Goal: Navigation & Orientation: Find specific page/section

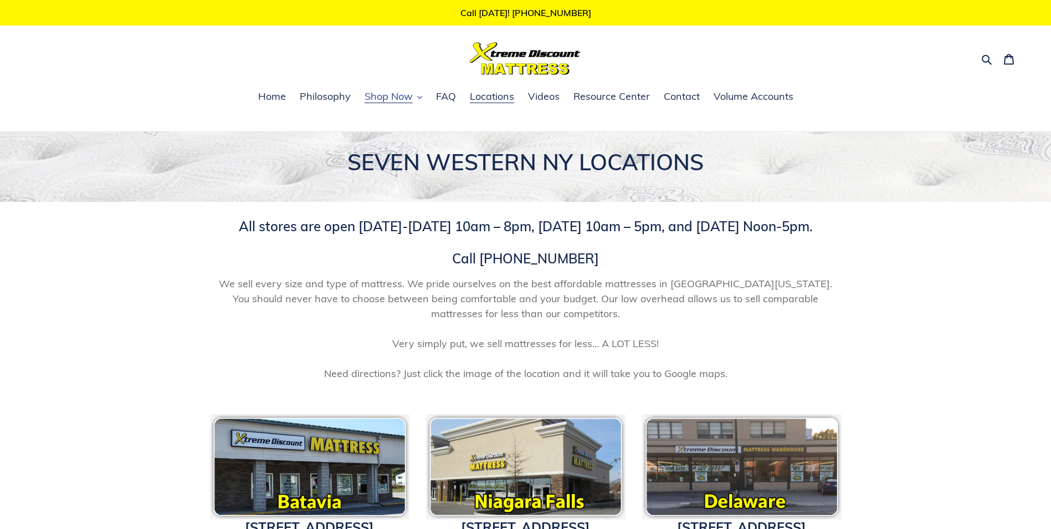
click at [394, 101] on span "Shop Now" at bounding box center [389, 96] width 48 height 13
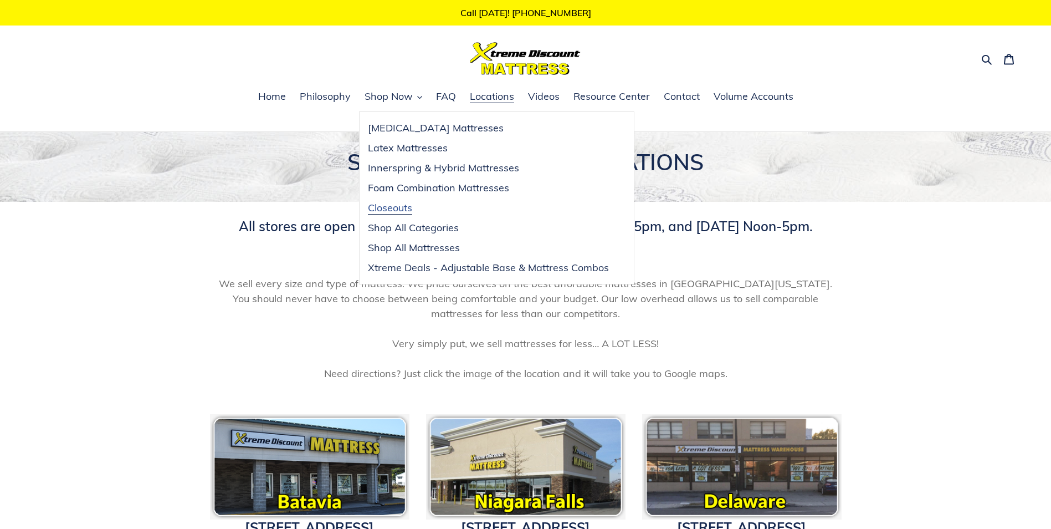
click at [404, 212] on span "Closeouts" at bounding box center [390, 207] width 44 height 13
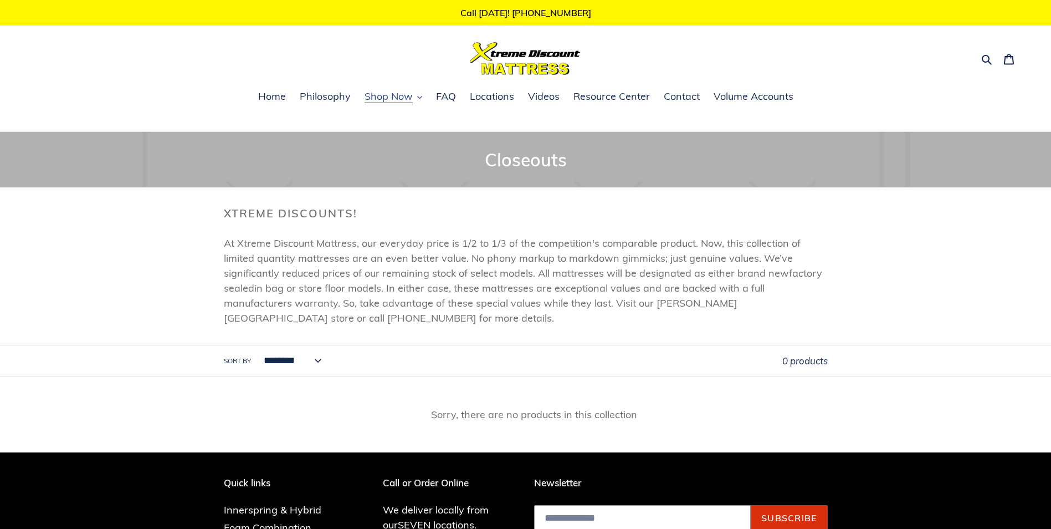
click at [387, 101] on span "Shop Now" at bounding box center [389, 96] width 48 height 13
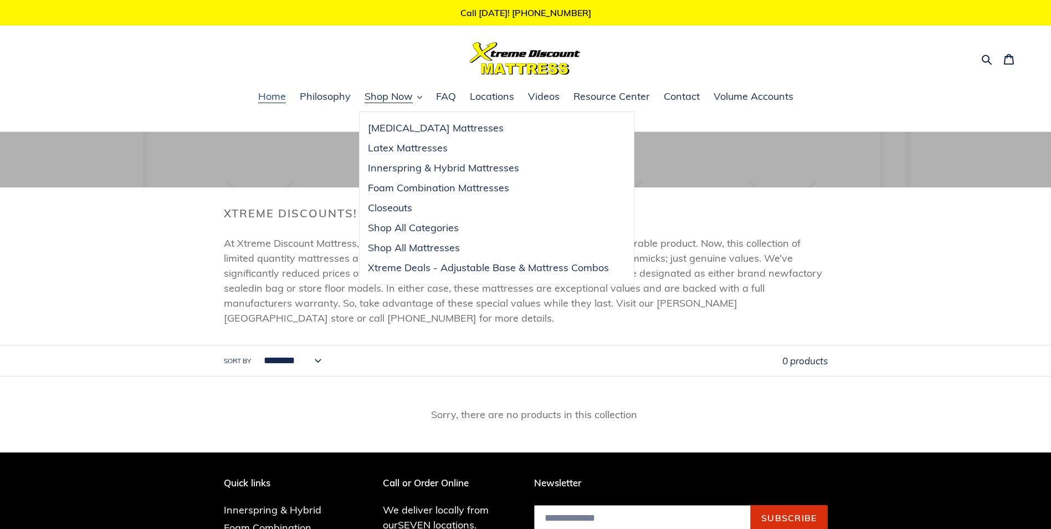
click at [288, 98] on link "Home" at bounding box center [272, 97] width 39 height 17
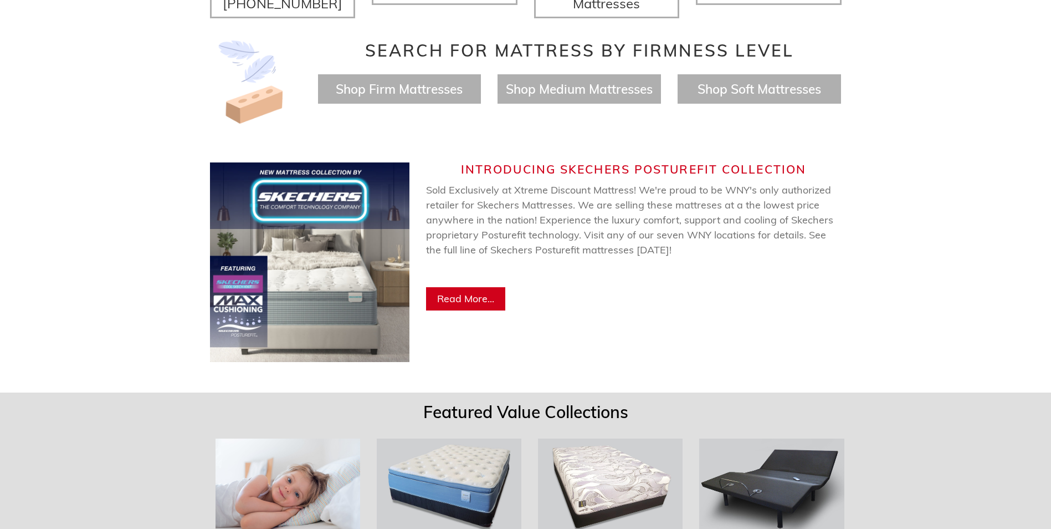
scroll to position [720, 0]
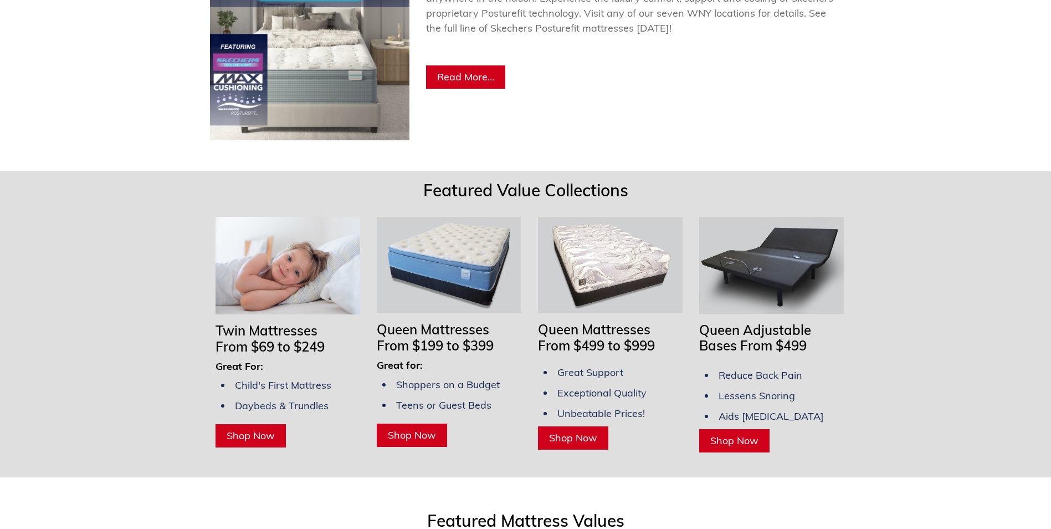
click at [569, 426] on link "Shop Now" at bounding box center [573, 437] width 70 height 23
click at [425, 428] on span "Shop Now" at bounding box center [412, 434] width 48 height 13
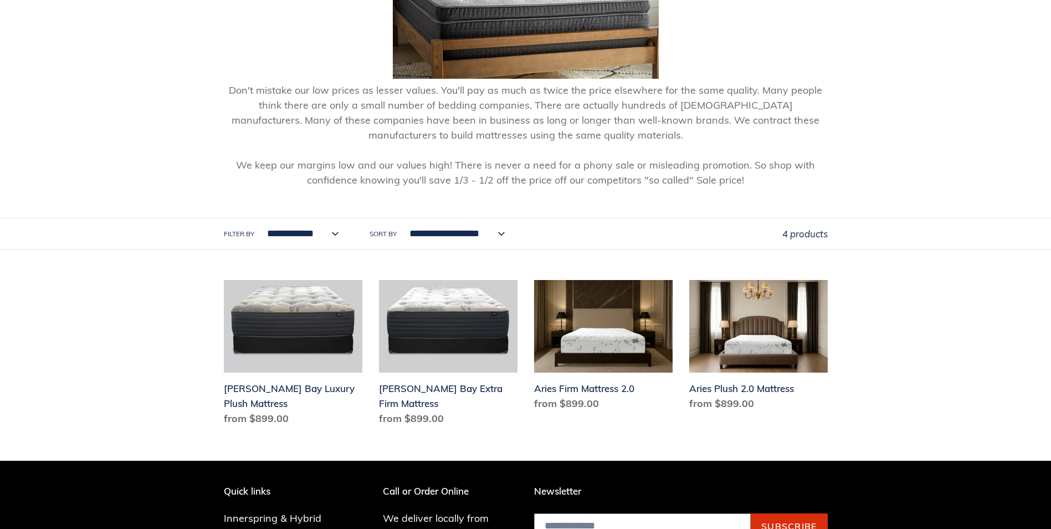
scroll to position [388, 0]
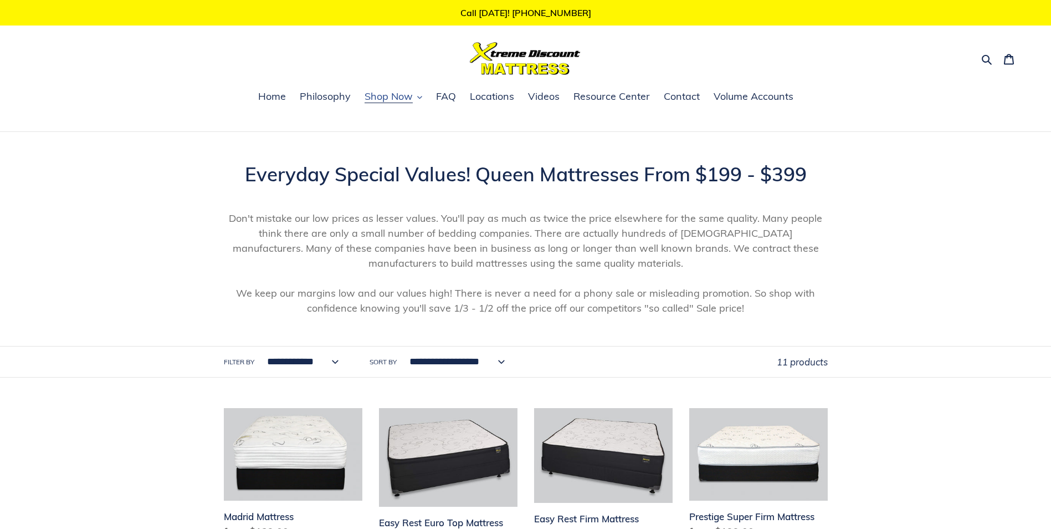
click at [392, 103] on span "Shop Now" at bounding box center [389, 96] width 48 height 13
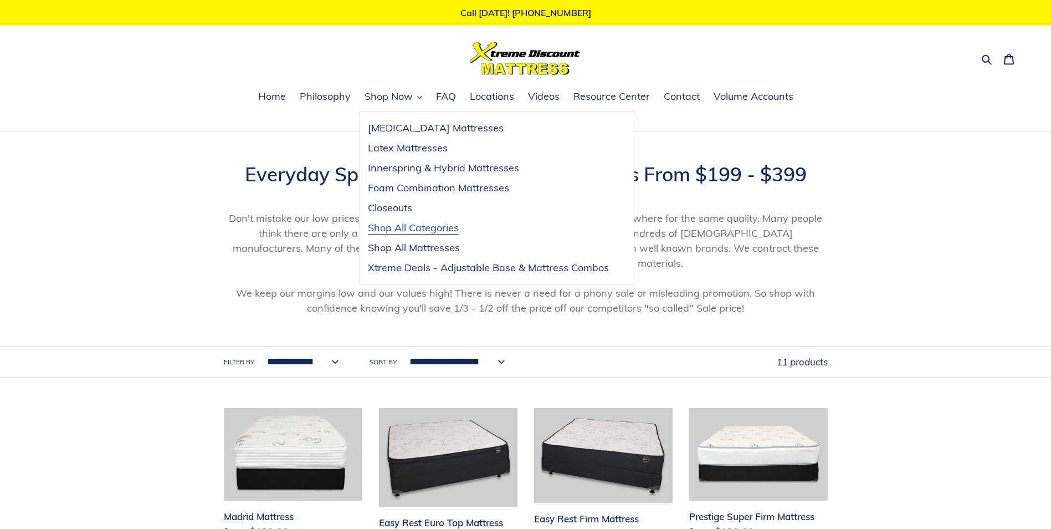
click at [415, 232] on span "Shop All Categories" at bounding box center [413, 227] width 91 height 13
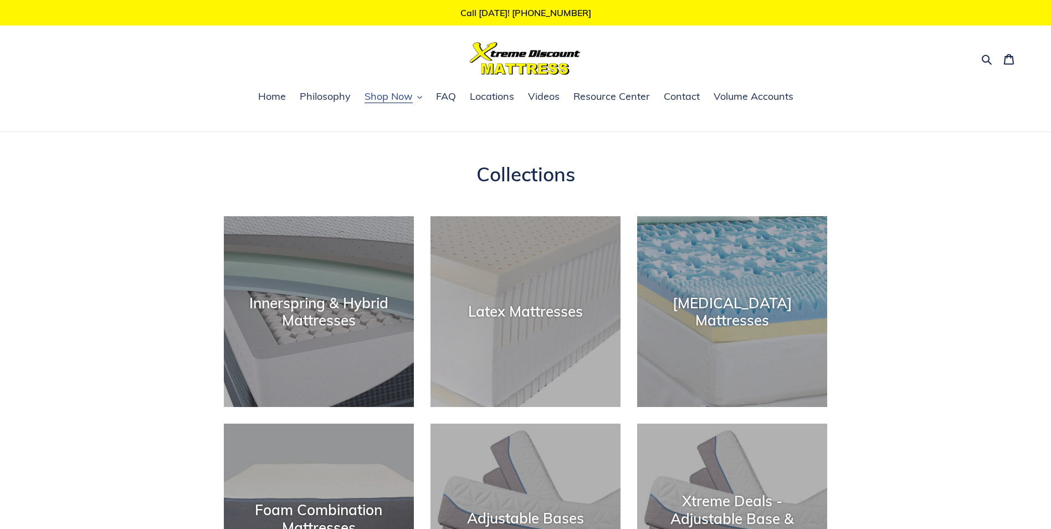
click at [407, 97] on span "Shop Now" at bounding box center [389, 96] width 48 height 13
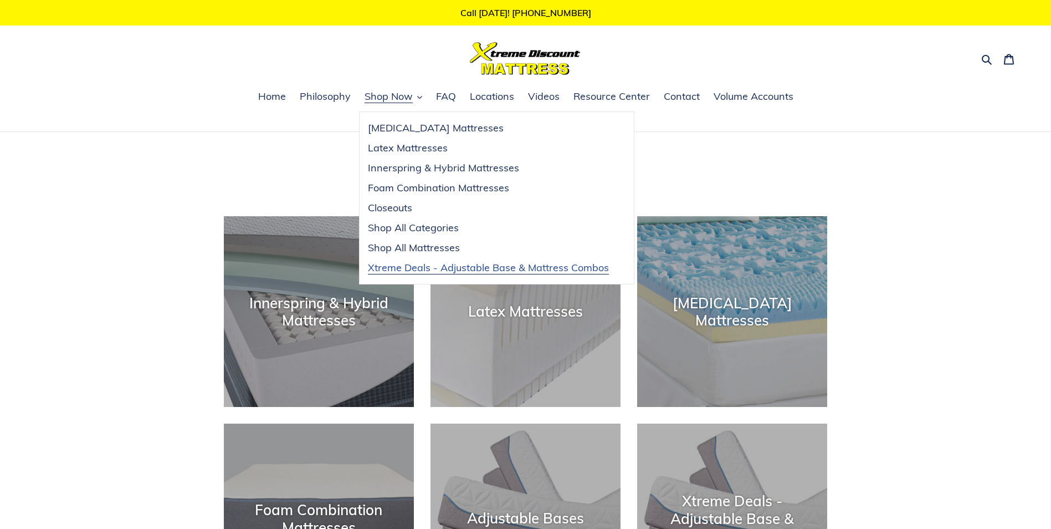
click at [391, 267] on span "Xtreme Deals - Adjustable Base & Mattress Combos" at bounding box center [488, 267] width 241 height 13
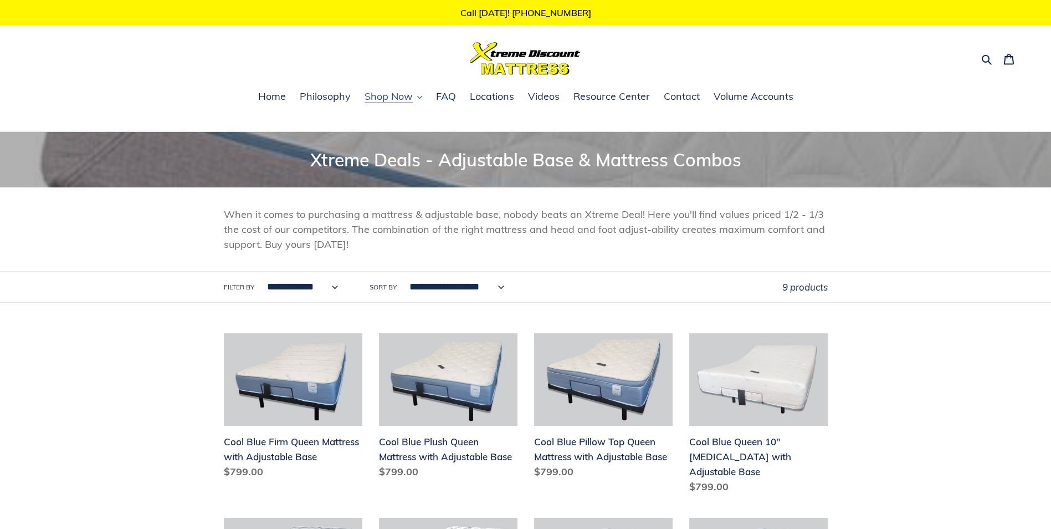
click at [397, 98] on span "Shop Now" at bounding box center [389, 96] width 48 height 13
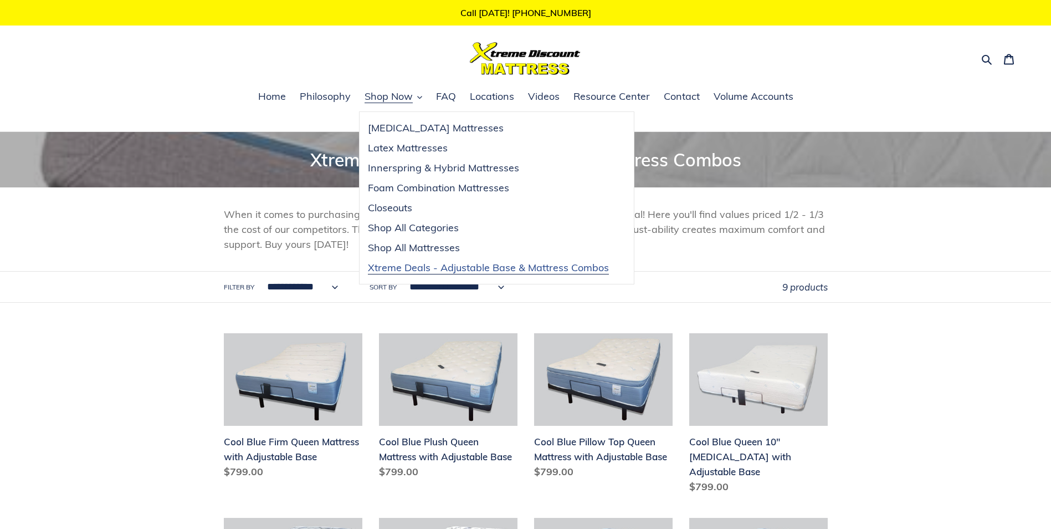
click at [457, 266] on span "Xtreme Deals - Adjustable Base & Mattress Combos" at bounding box center [488, 267] width 241 height 13
